Goal: Check status: Check status

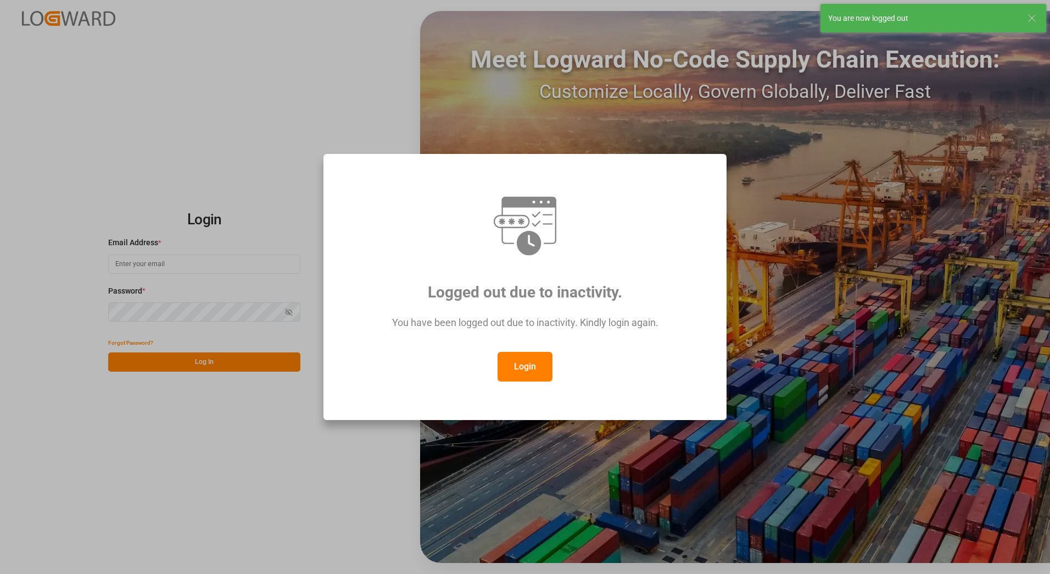
click at [685, 109] on div "Logged out due to inactivity. You have been logged out due to inactivity. Kindl…" at bounding box center [525, 287] width 1050 height 574
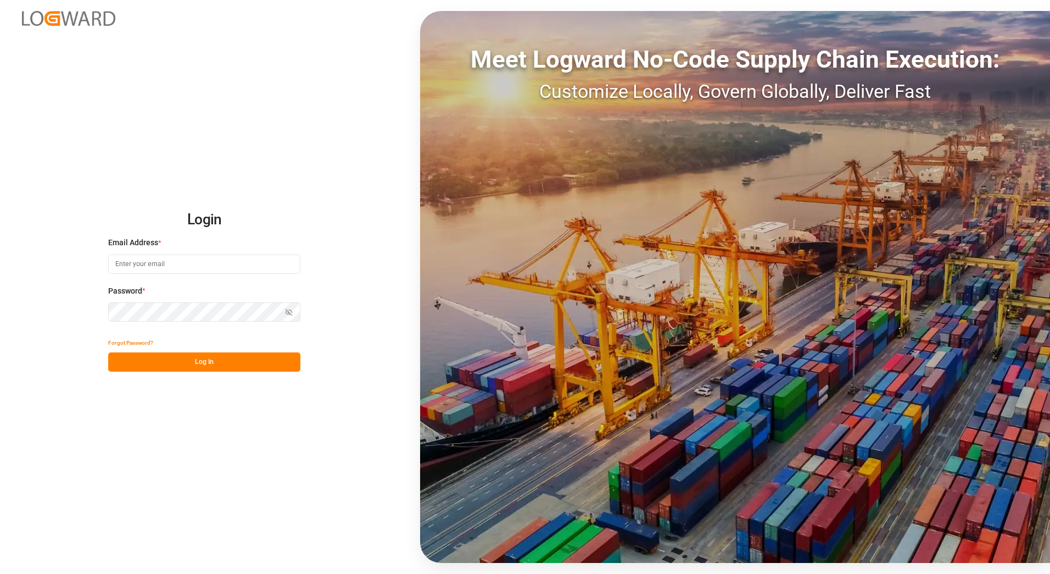
click at [161, 264] on input at bounding box center [204, 263] width 192 height 19
type input "[PERSON_NAME][EMAIL_ADDRESS][PERSON_NAME][DOMAIN_NAME]"
click at [208, 363] on button "Log In" at bounding box center [204, 361] width 192 height 19
click at [290, 310] on icon "button" at bounding box center [289, 312] width 8 height 8
click at [175, 367] on button "Log In" at bounding box center [204, 361] width 192 height 19
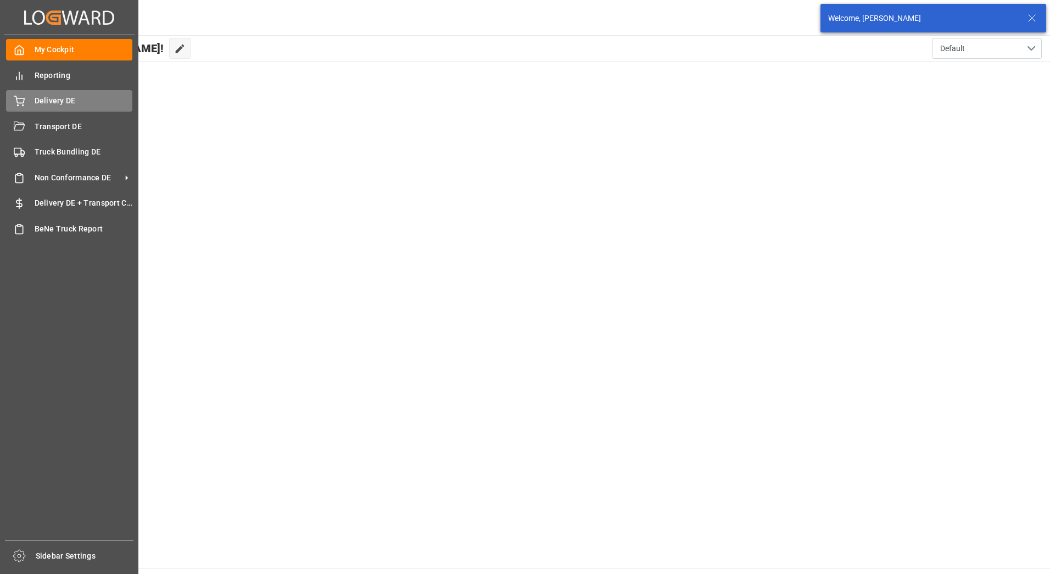
click at [28, 105] on div "Delivery DE Delivery DE" at bounding box center [69, 100] width 126 height 21
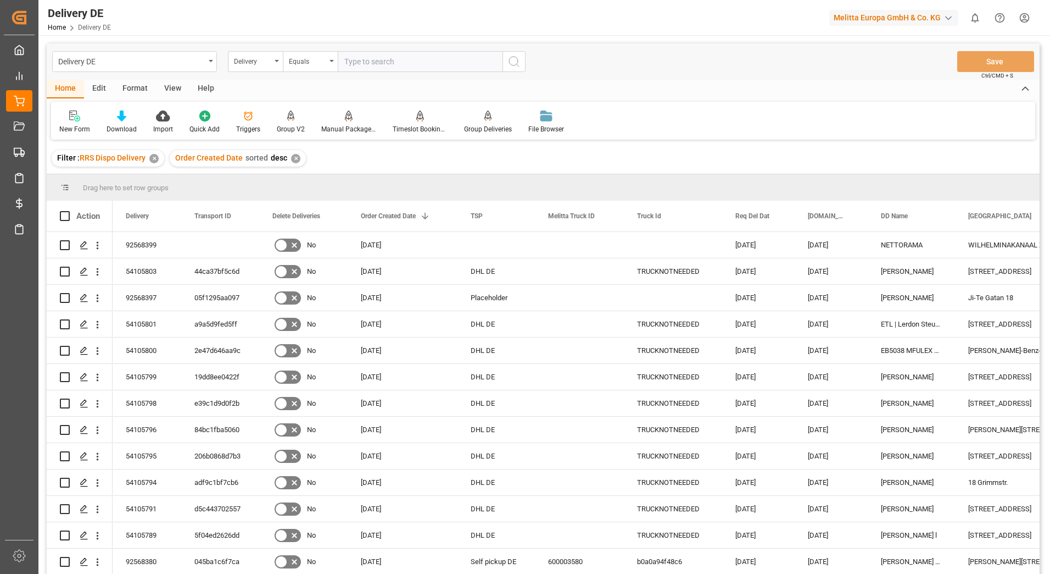
click at [402, 60] on input "text" at bounding box center [420, 61] width 165 height 21
type input "92568399"
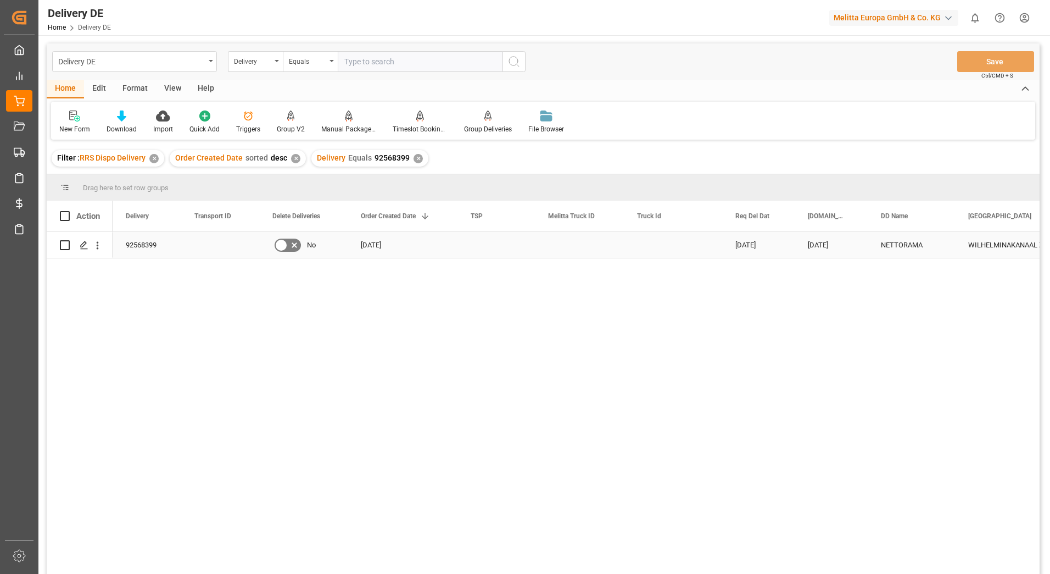
click at [65, 248] on input "Press Space to toggle row selection (unchecked)" at bounding box center [65, 245] width 10 height 10
checkbox input "true"
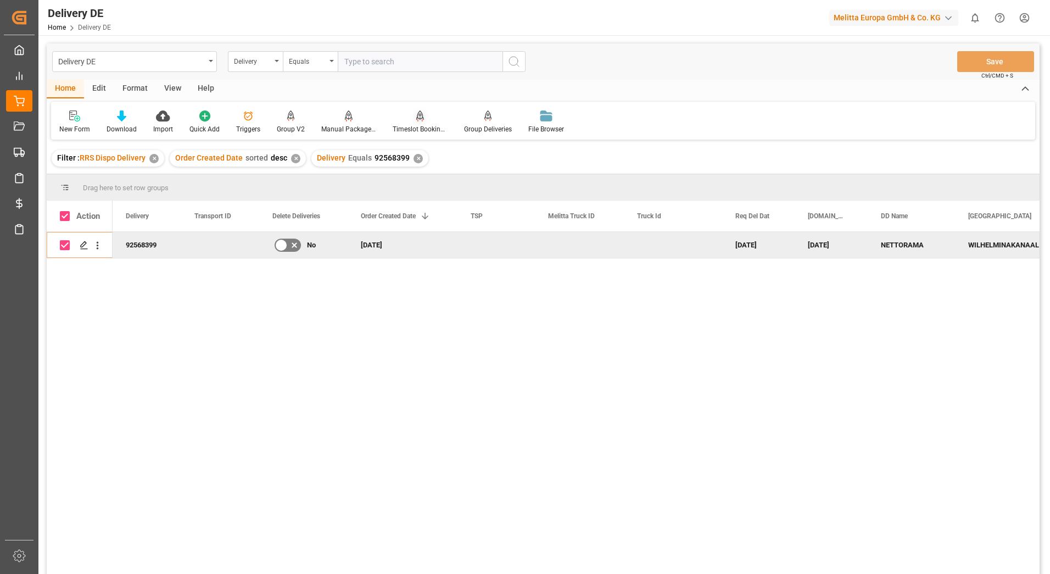
click at [414, 127] on div "Timeslot Booking Report" at bounding box center [420, 129] width 55 height 10
click at [341, 127] on div "Manual Package TypeDetermination" at bounding box center [348, 129] width 55 height 10
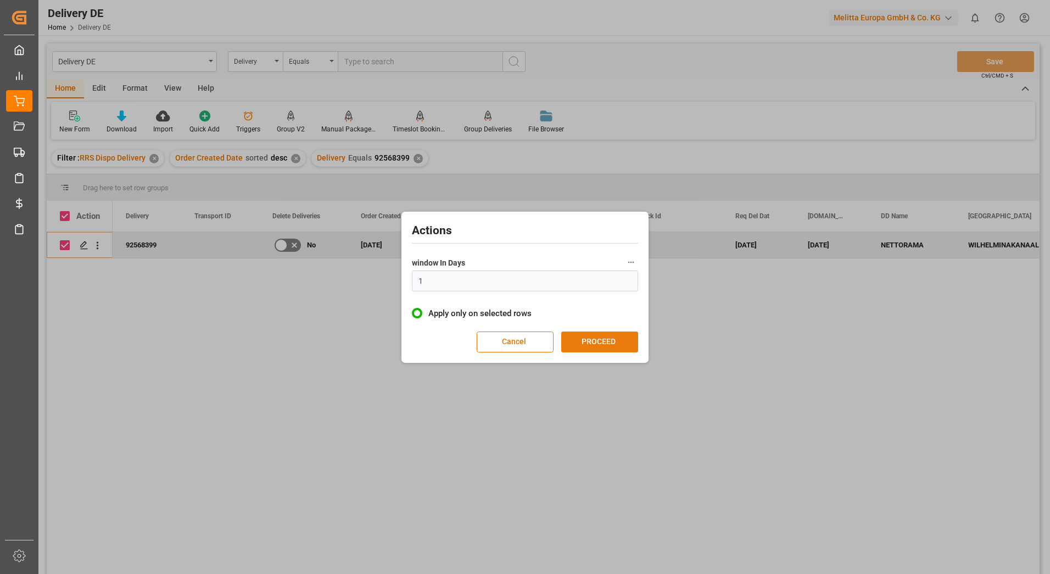
click at [581, 338] on button "PROCEED" at bounding box center [599, 341] width 77 height 21
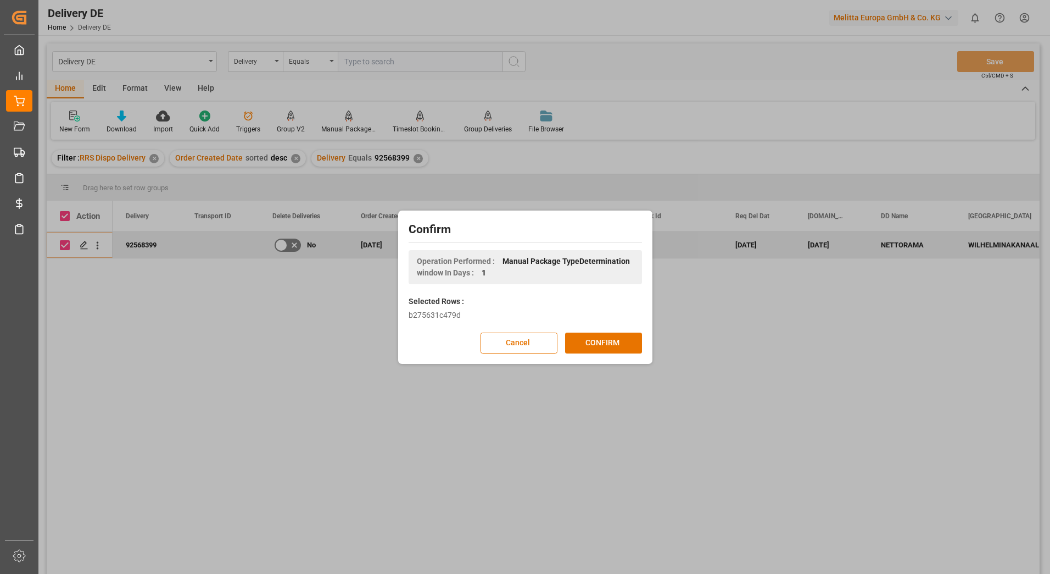
click at [581, 338] on button "CONFIRM" at bounding box center [603, 342] width 77 height 21
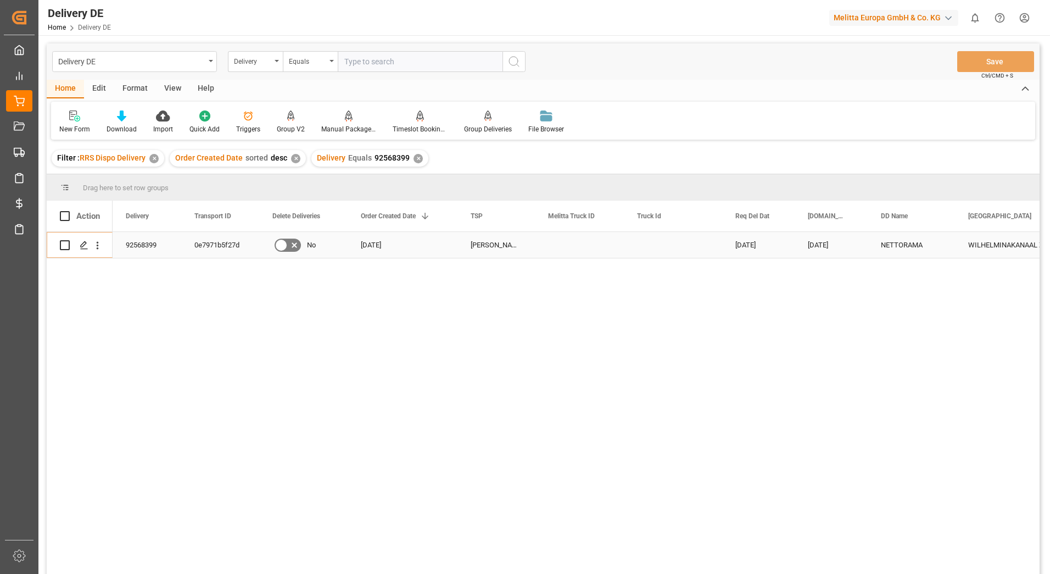
click at [151, 240] on div "92568399" at bounding box center [147, 245] width 69 height 26
click at [417, 158] on div "✕" at bounding box center [418, 158] width 9 height 9
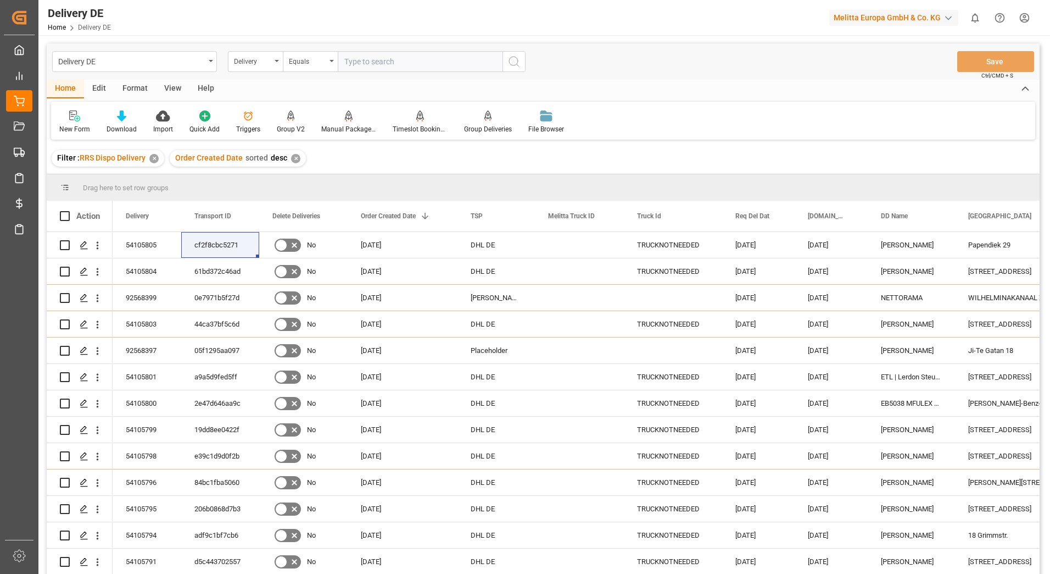
click at [1021, 18] on html "Created by potrace 1.15, written by [PERSON_NAME] [DATE]-[DATE] Created by potr…" at bounding box center [525, 287] width 1050 height 574
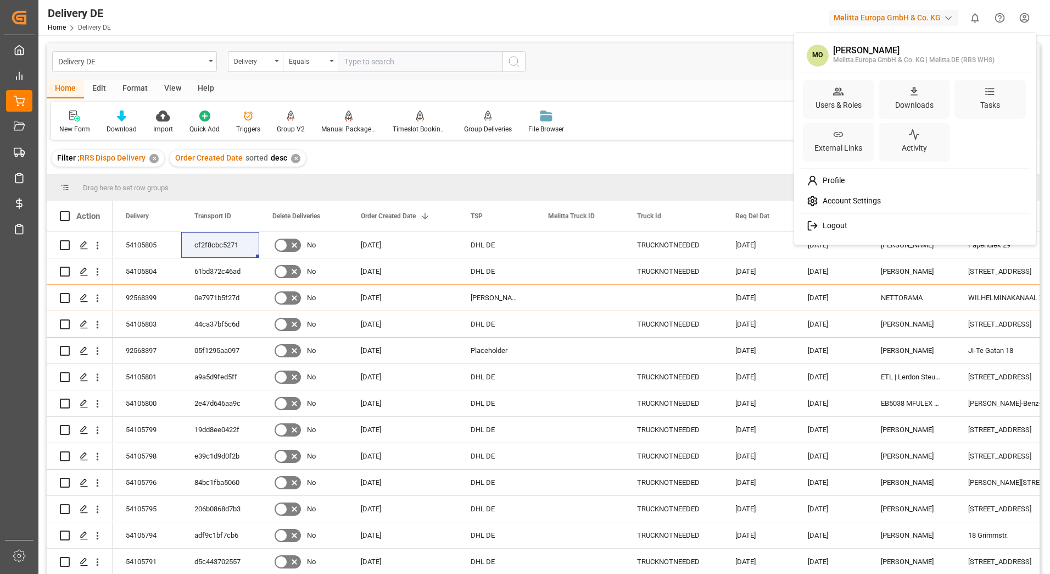
click at [839, 224] on span "Logout" at bounding box center [833, 226] width 29 height 10
